Goal: Obtain resource: Download file/media

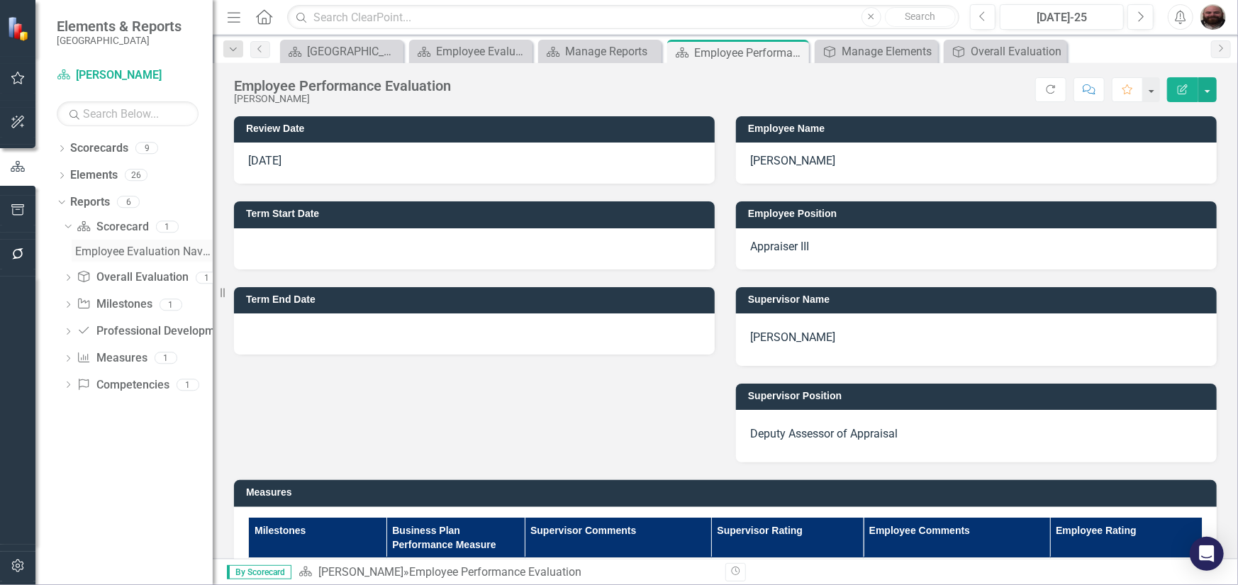
click at [125, 247] on div "Employee Evaluation Navigation" at bounding box center [144, 251] width 138 height 13
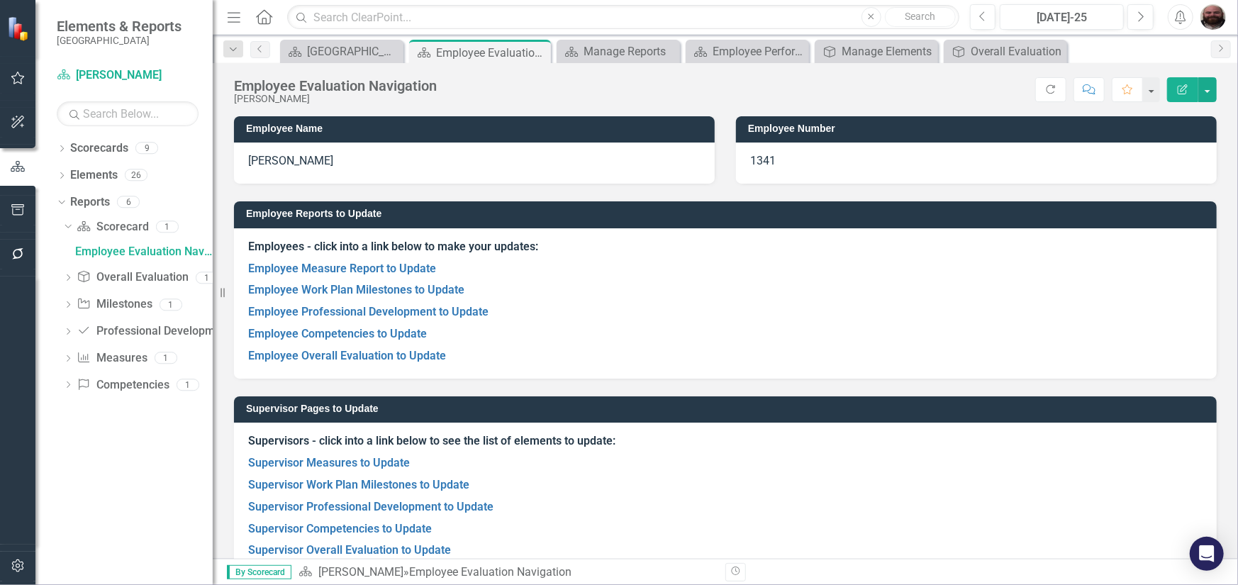
click at [55, 200] on div "Dropdown Scorecards 9 Dropdown Gunnison County Dropdown Assessor's Office Asses…" at bounding box center [123, 361] width 177 height 448
click at [62, 202] on icon at bounding box center [61, 202] width 6 height 4
click at [62, 202] on icon "Dropdown" at bounding box center [62, 203] width 10 height 8
click at [102, 227] on link "Scorecard Scorecard" at bounding box center [113, 227] width 72 height 16
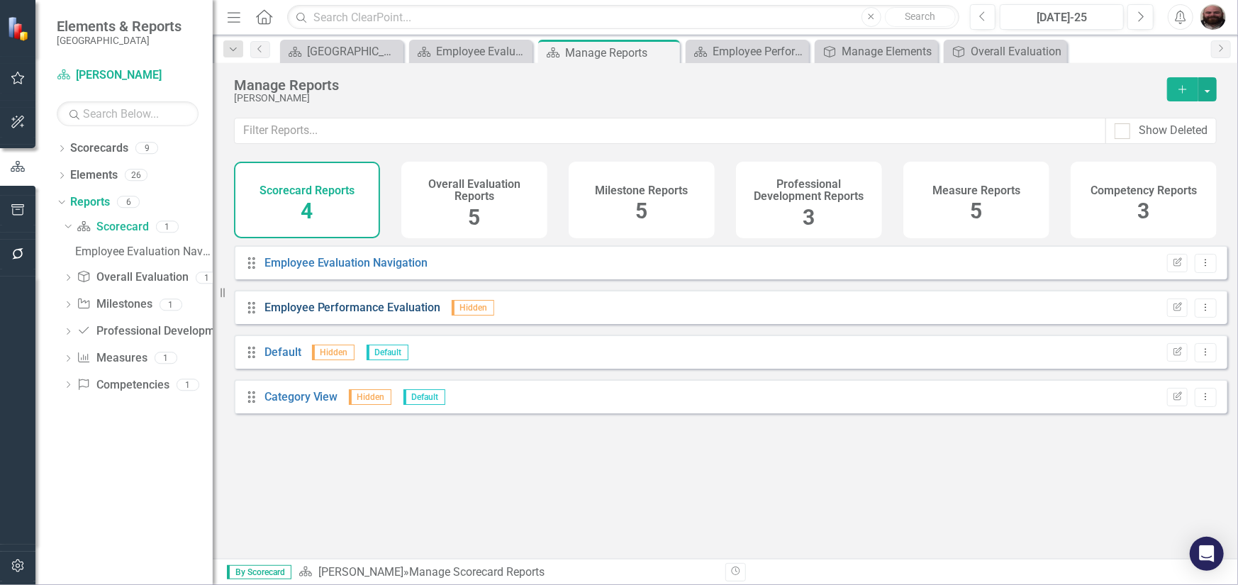
click at [388, 311] on link "Employee Performance Evaluation" at bounding box center [353, 307] width 177 height 13
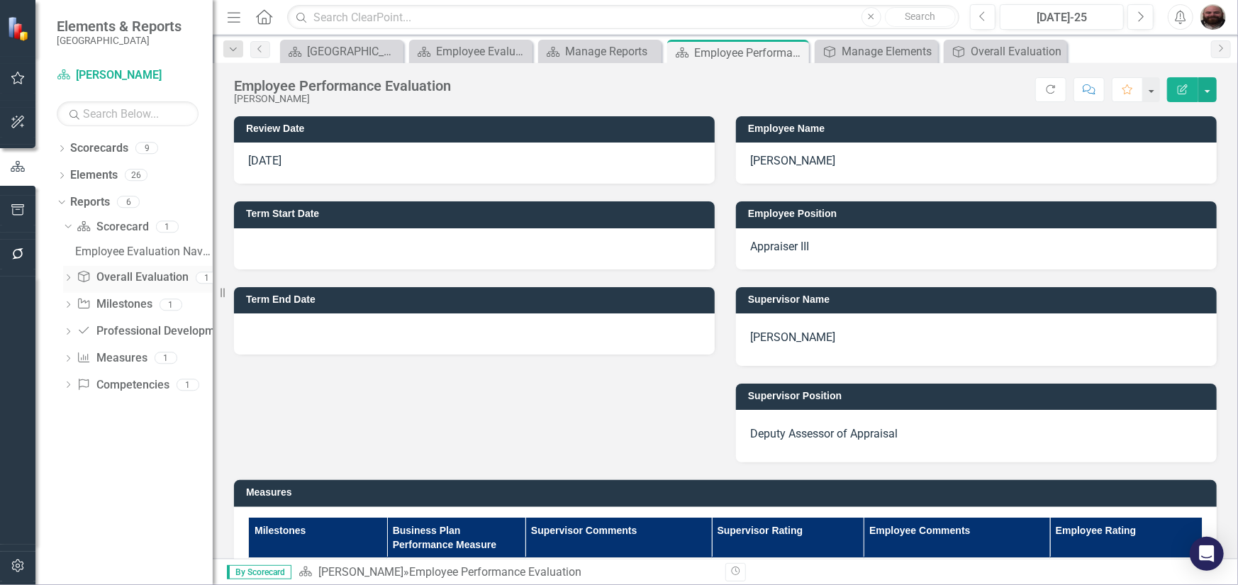
click at [130, 275] on link "Overall Evaluation Overall Evaluation" at bounding box center [132, 277] width 111 height 16
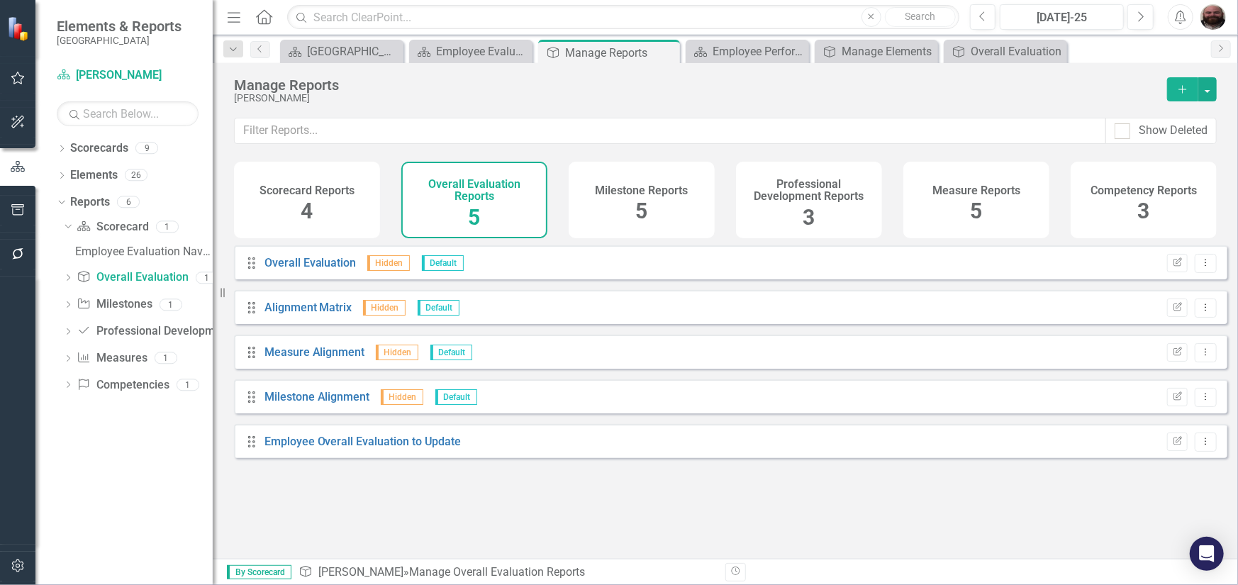
click at [299, 210] on div "Scorecard Reports 4" at bounding box center [307, 200] width 146 height 77
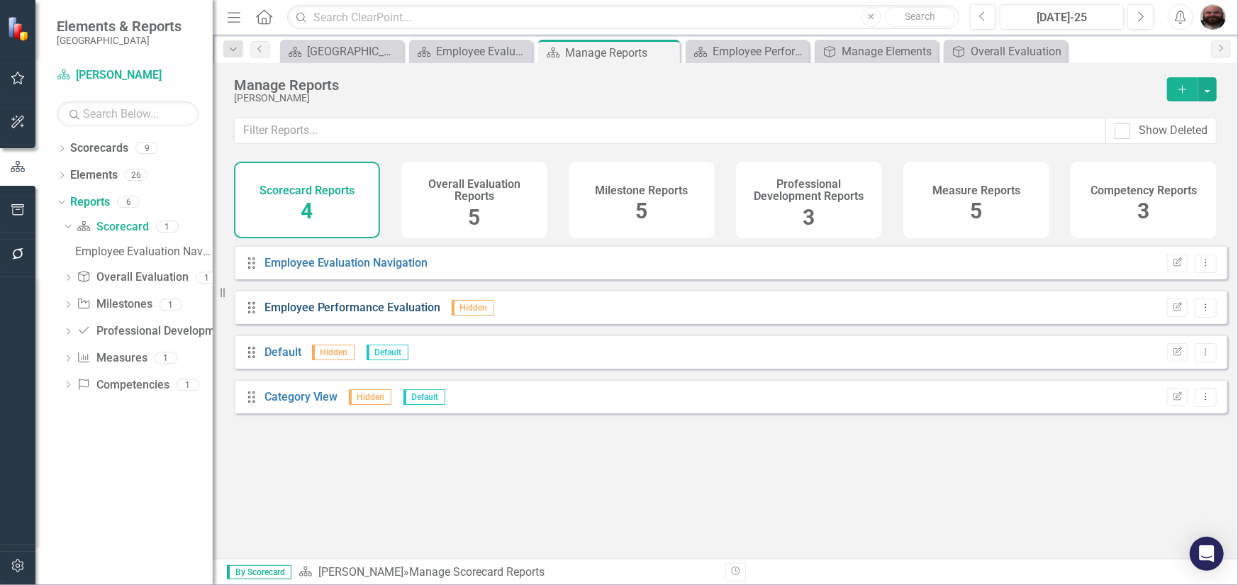
click at [324, 314] on link "Employee Performance Evaluation" at bounding box center [353, 307] width 177 height 13
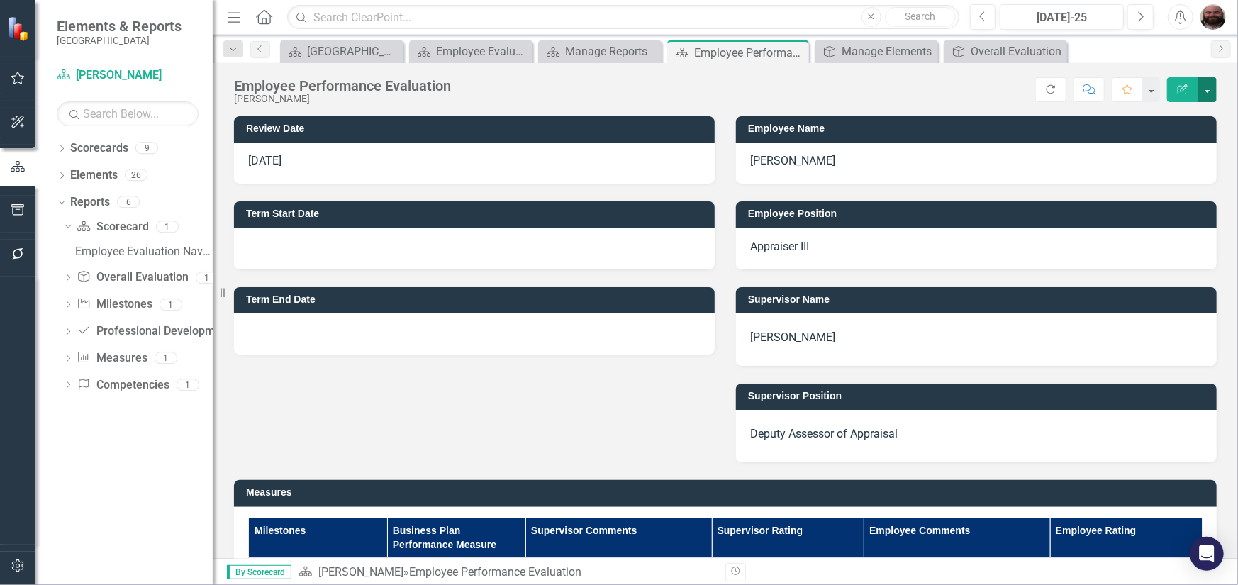
click at [1212, 90] on button "button" at bounding box center [1208, 89] width 18 height 25
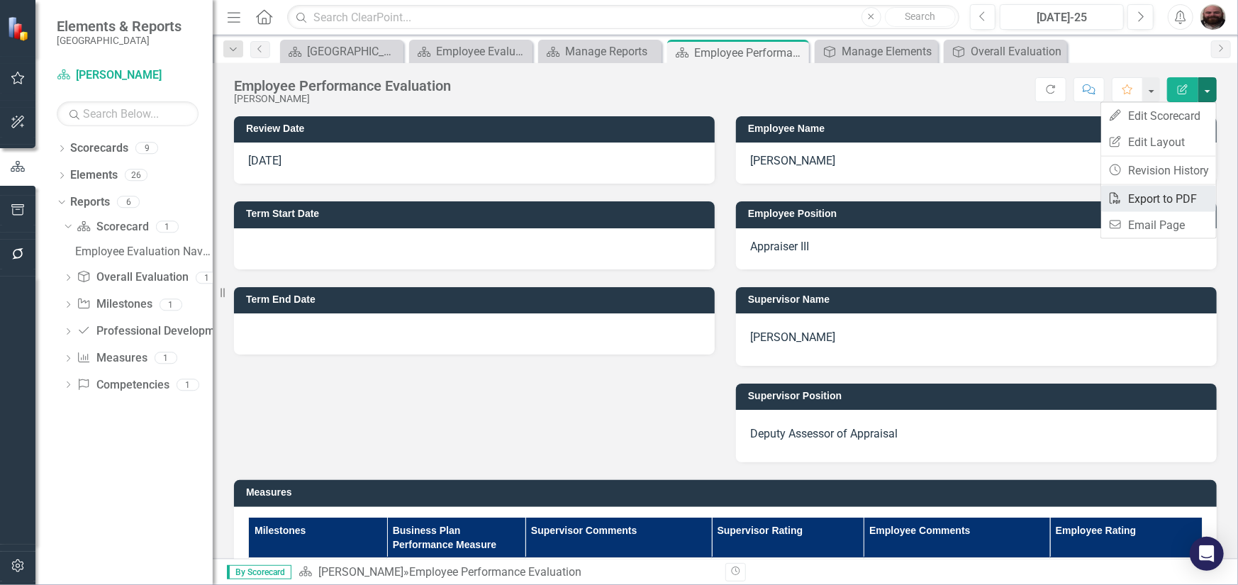
click at [1169, 204] on link "PDF Export to PDF" at bounding box center [1158, 199] width 115 height 26
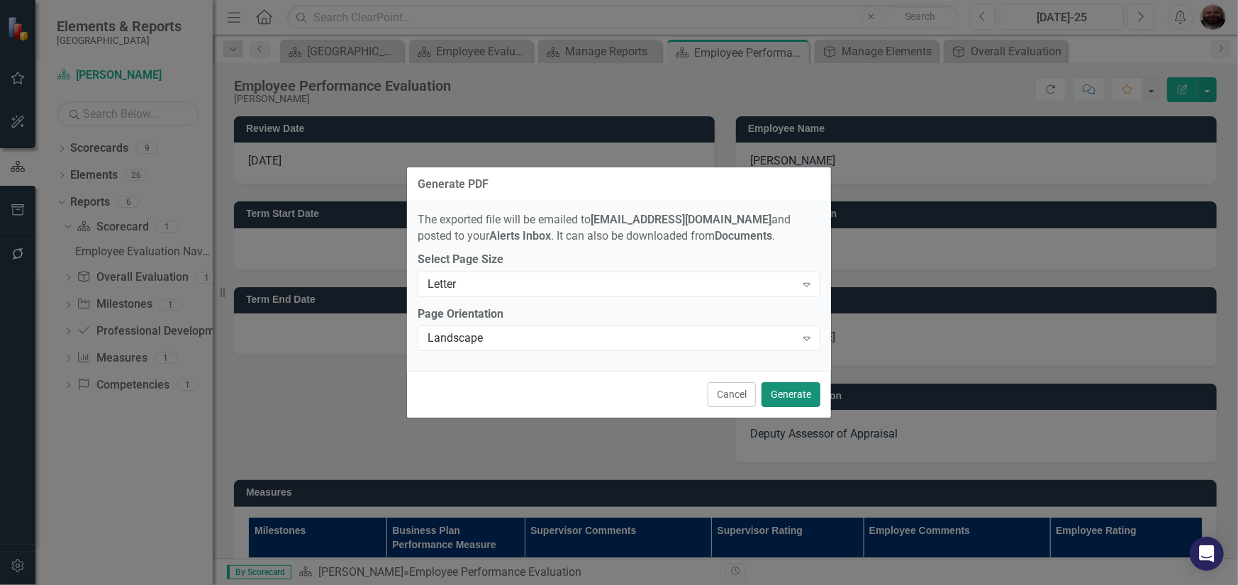
click at [794, 396] on button "Generate" at bounding box center [791, 394] width 59 height 25
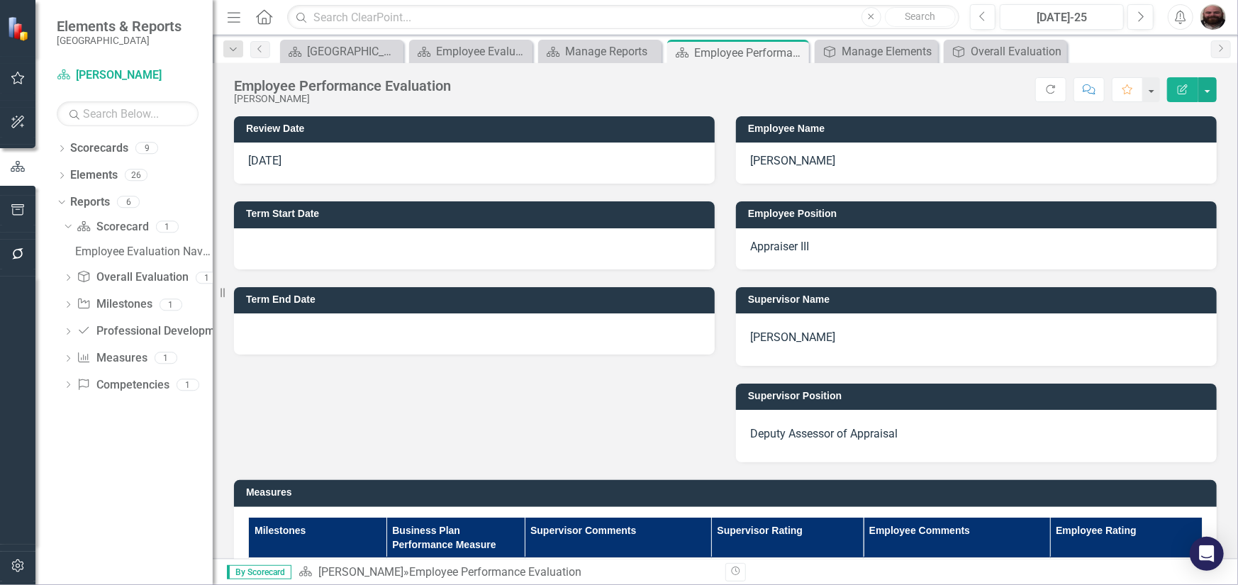
click at [1140, 54] on div "Scorecard Gunnison County Close Scorecard Employee Evaluation Navigation Close …" at bounding box center [740, 51] width 927 height 23
click at [1176, 21] on icon "Alerts" at bounding box center [1180, 17] width 15 height 14
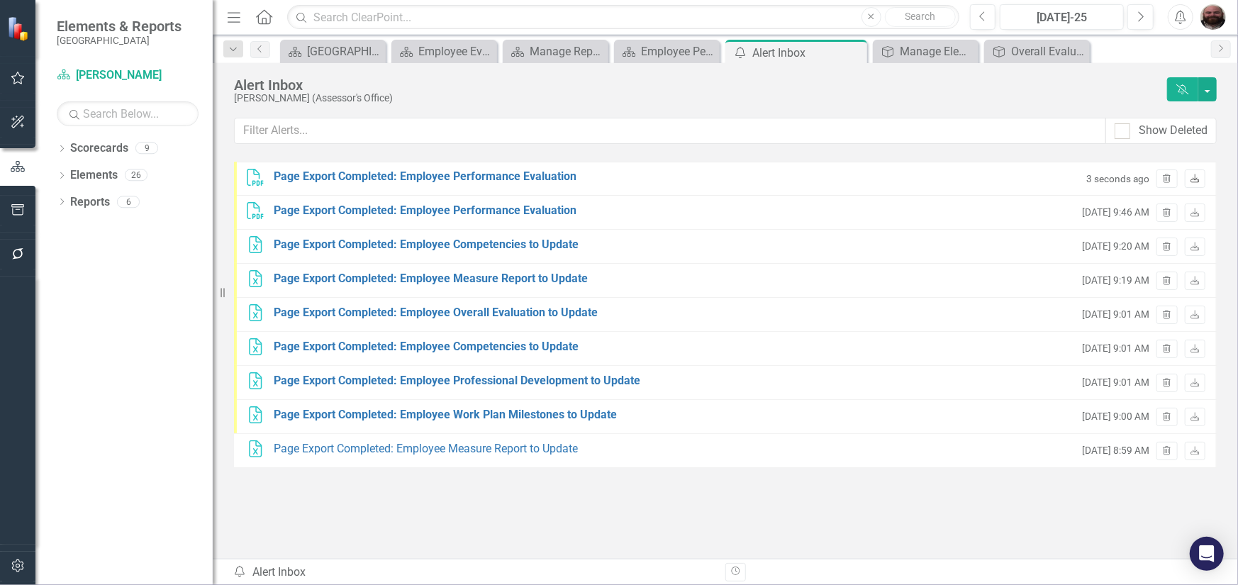
click at [1196, 179] on icon at bounding box center [1195, 178] width 9 height 9
click at [1214, 13] on img "button" at bounding box center [1214, 17] width 26 height 26
click at [1166, 177] on link "Logout Log Out" at bounding box center [1169, 179] width 112 height 26
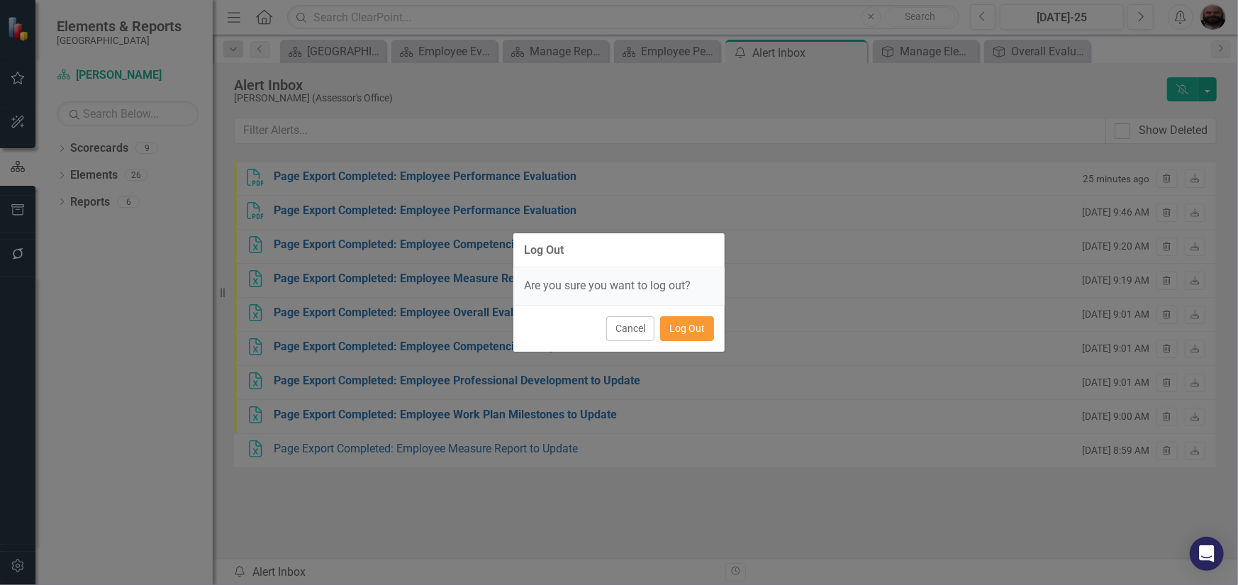
click at [676, 333] on button "Log Out" at bounding box center [687, 328] width 54 height 25
